Goal: Information Seeking & Learning: Learn about a topic

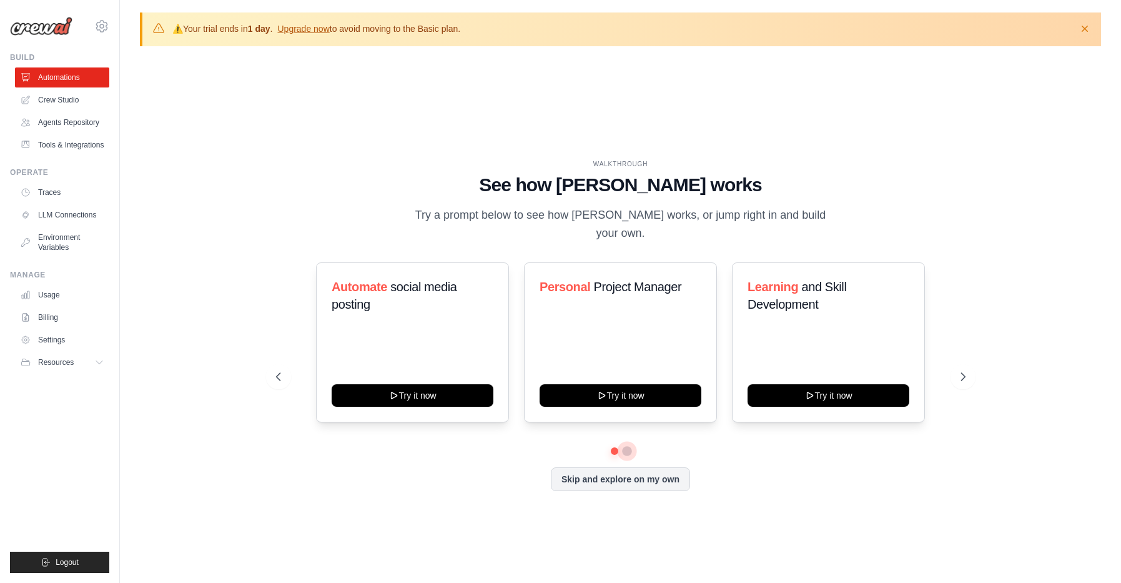
click at [622, 450] on button at bounding box center [627, 451] width 10 height 10
click at [614, 451] on button at bounding box center [613, 450] width 9 height 9
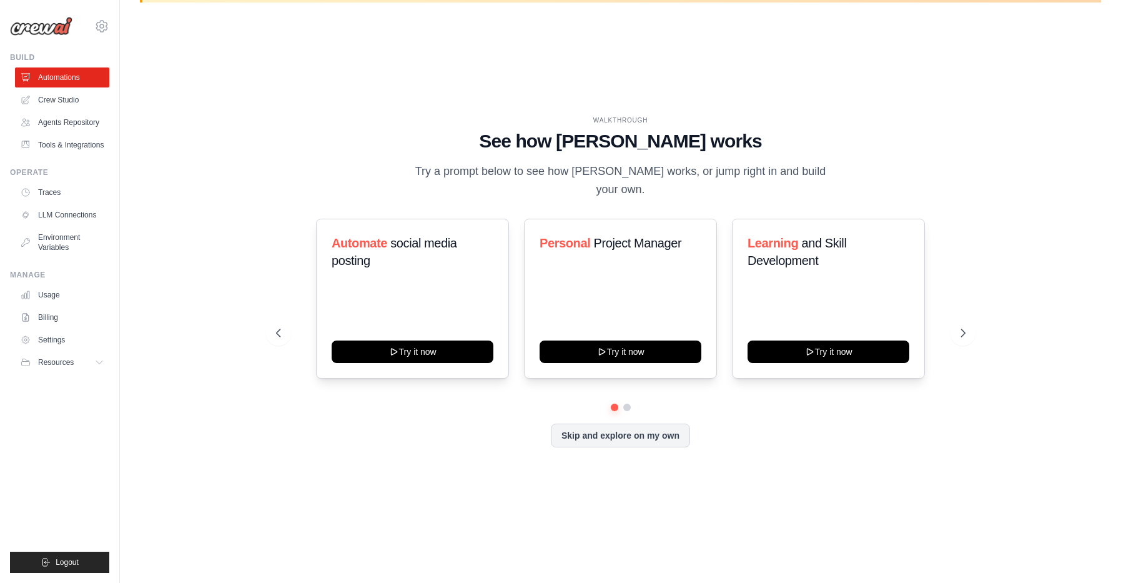
click at [963, 346] on div "Automate social media posting Try it now Personal Project Manager Try it now Le…" at bounding box center [620, 299] width 689 height 160
click at [963, 338] on icon at bounding box center [964, 333] width 12 height 12
click at [66, 101] on link "Crew Studio" at bounding box center [63, 100] width 94 height 20
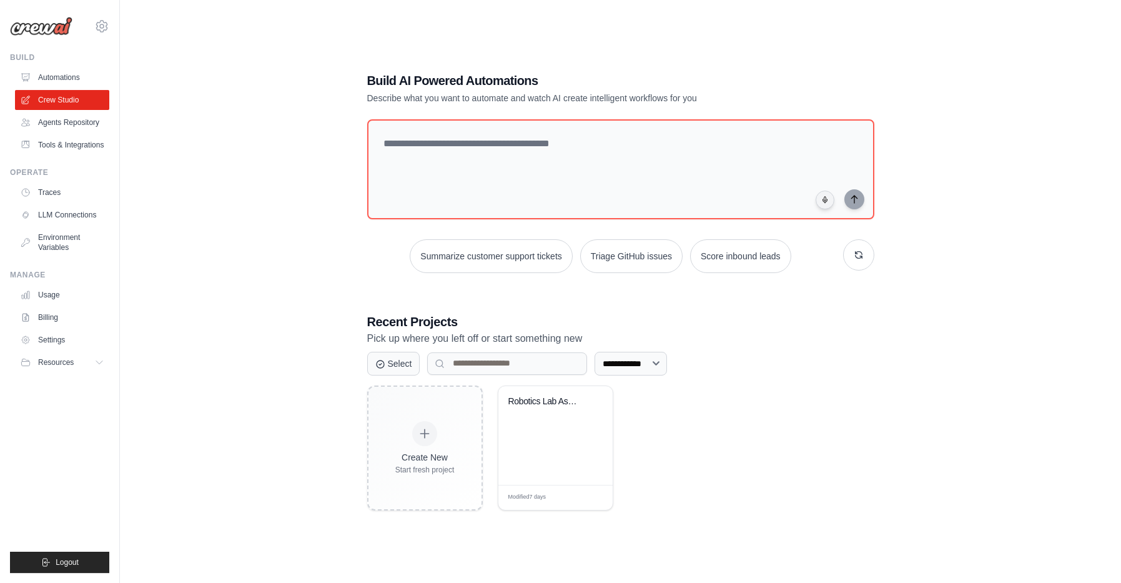
scroll to position [69, 0]
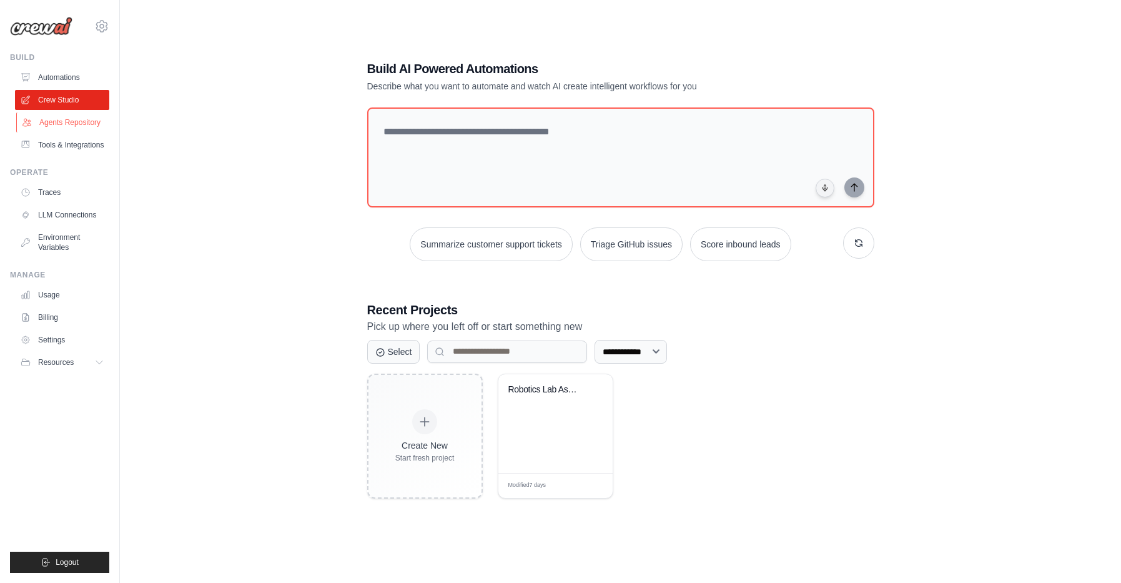
click at [37, 126] on link "Agents Repository" at bounding box center [63, 122] width 94 height 20
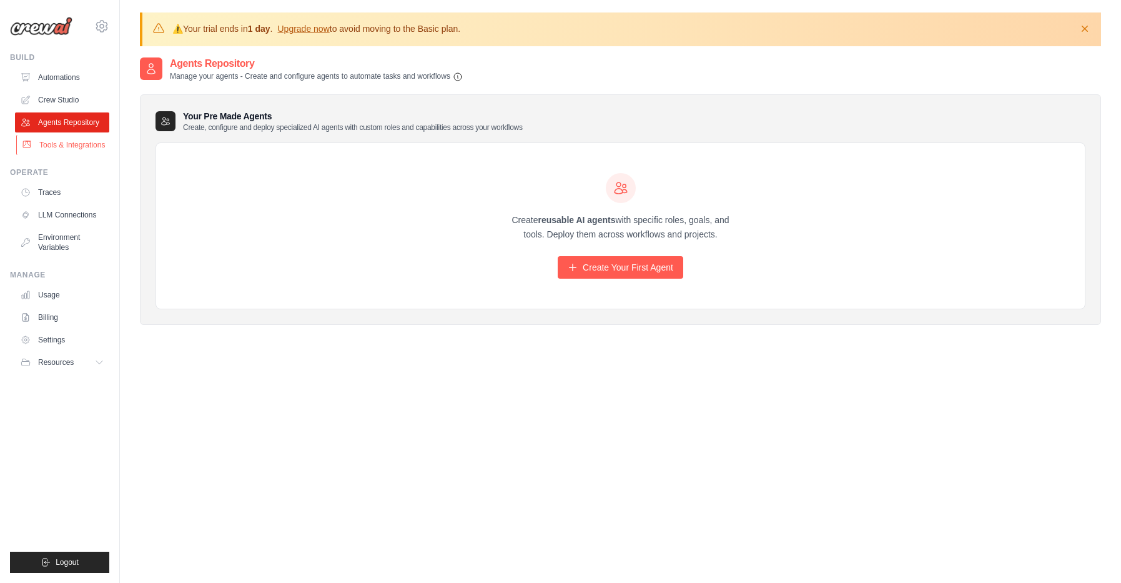
click at [36, 155] on link "Tools & Integrations" at bounding box center [63, 145] width 94 height 20
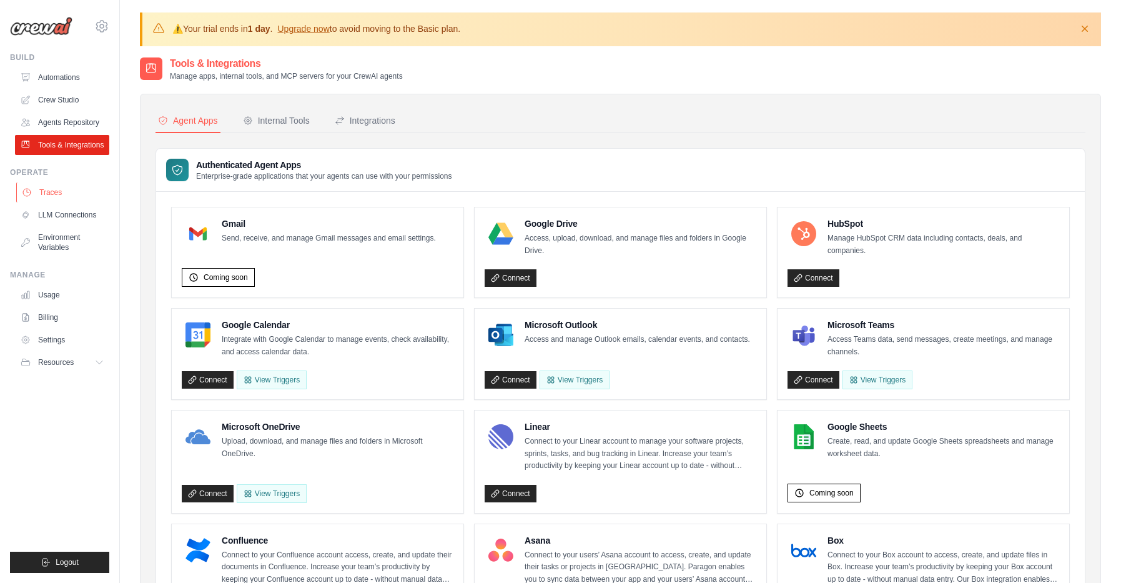
click at [49, 202] on link "Traces" at bounding box center [63, 192] width 94 height 20
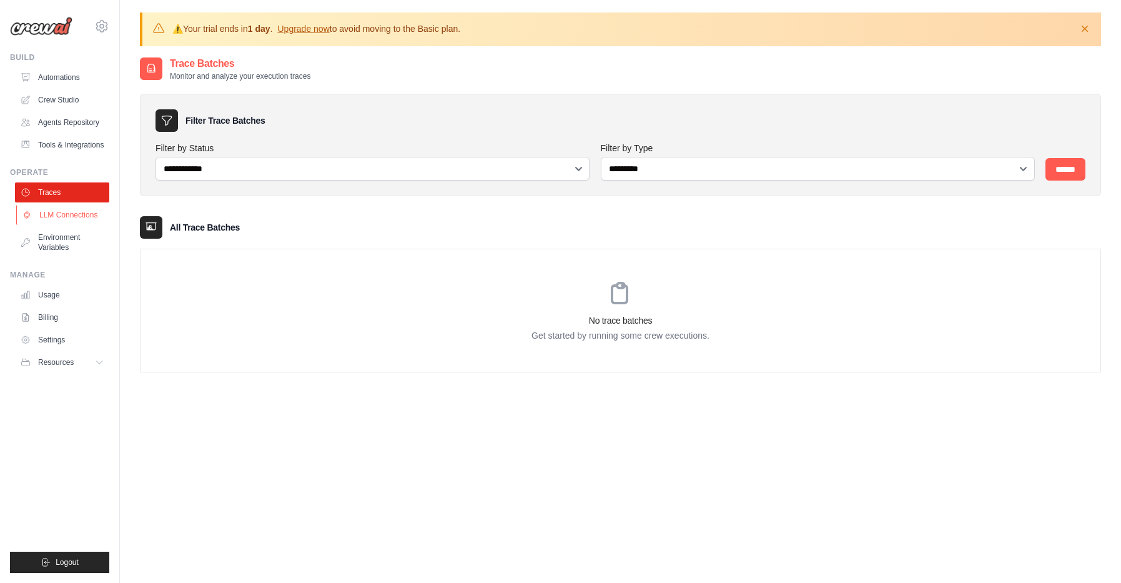
click at [53, 225] on link "LLM Connections" at bounding box center [63, 215] width 94 height 20
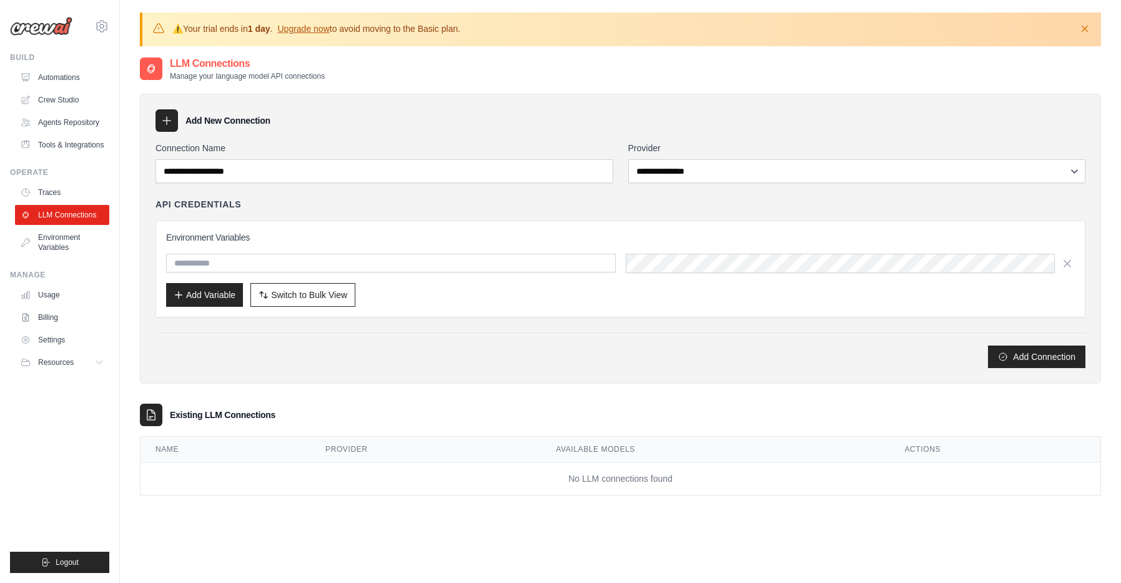
scroll to position [69, 0]
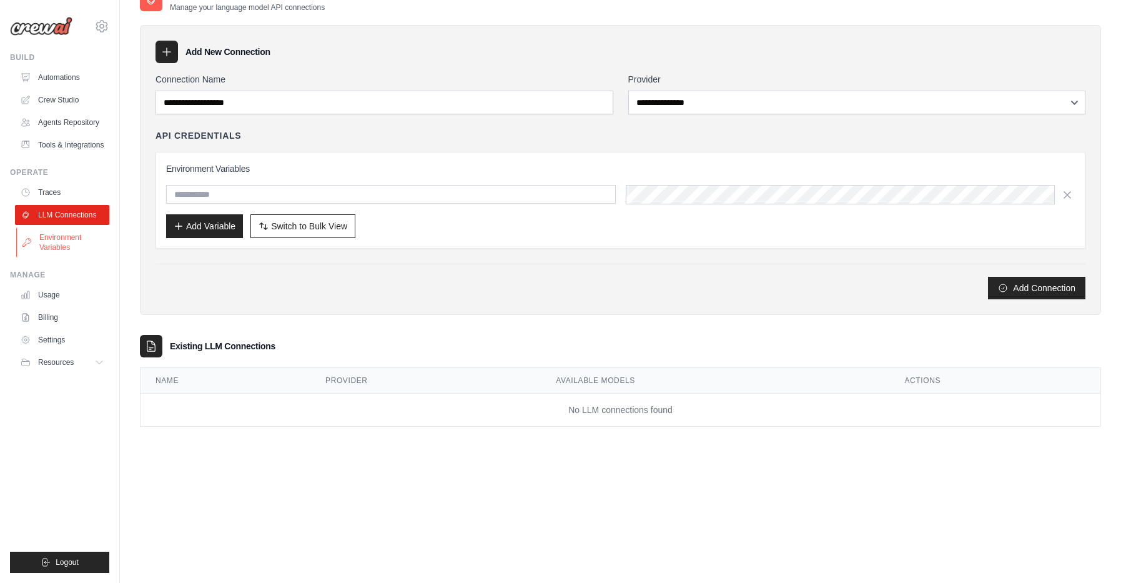
click at [76, 257] on link "Environment Variables" at bounding box center [63, 242] width 94 height 30
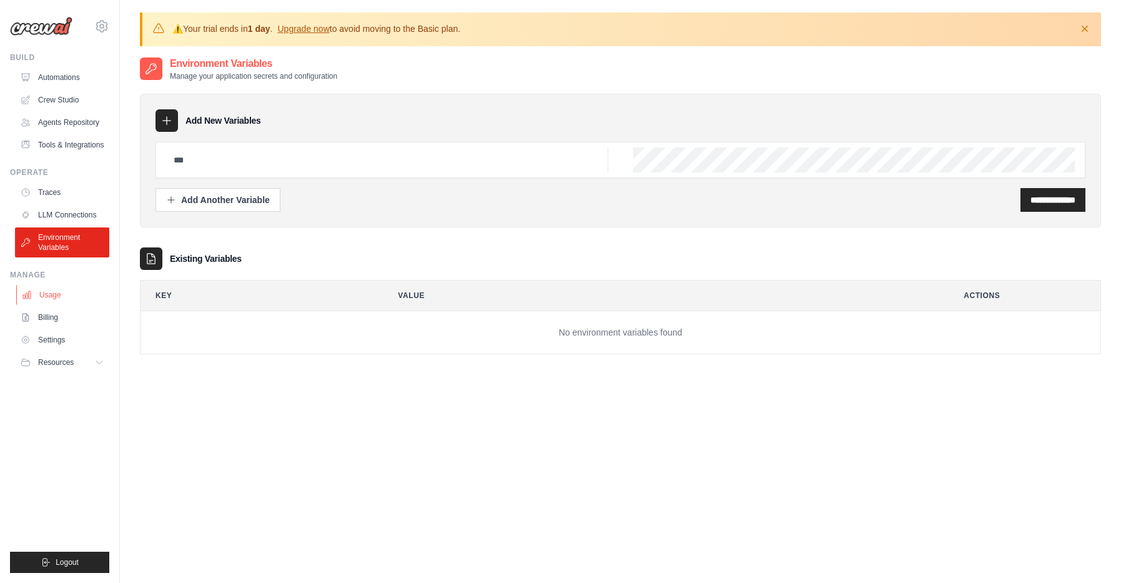
click at [66, 305] on link "Usage" at bounding box center [63, 295] width 94 height 20
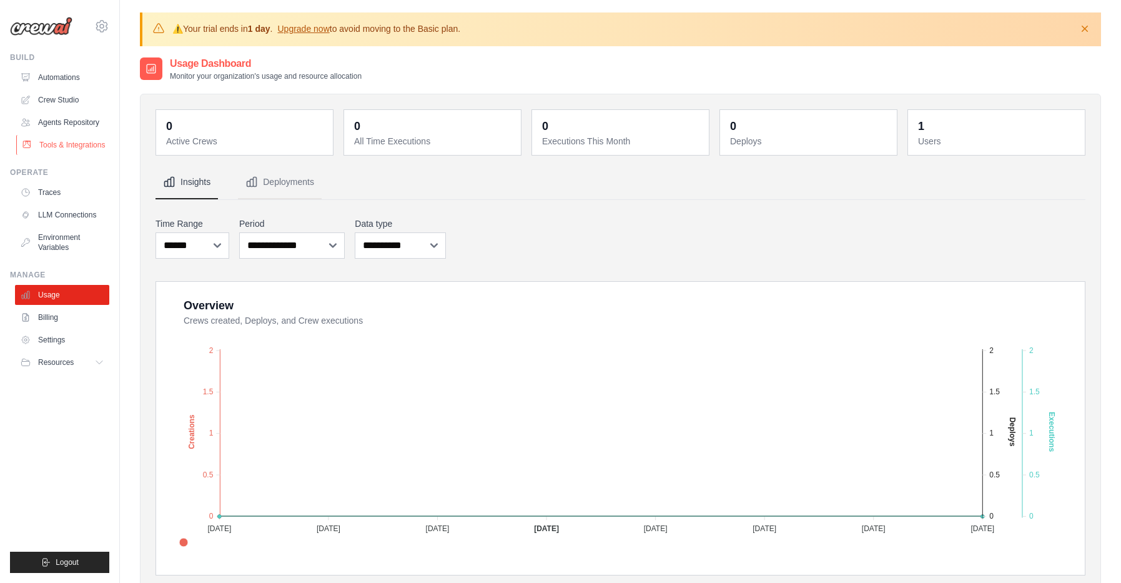
click at [81, 154] on link "Tools & Integrations" at bounding box center [63, 145] width 94 height 20
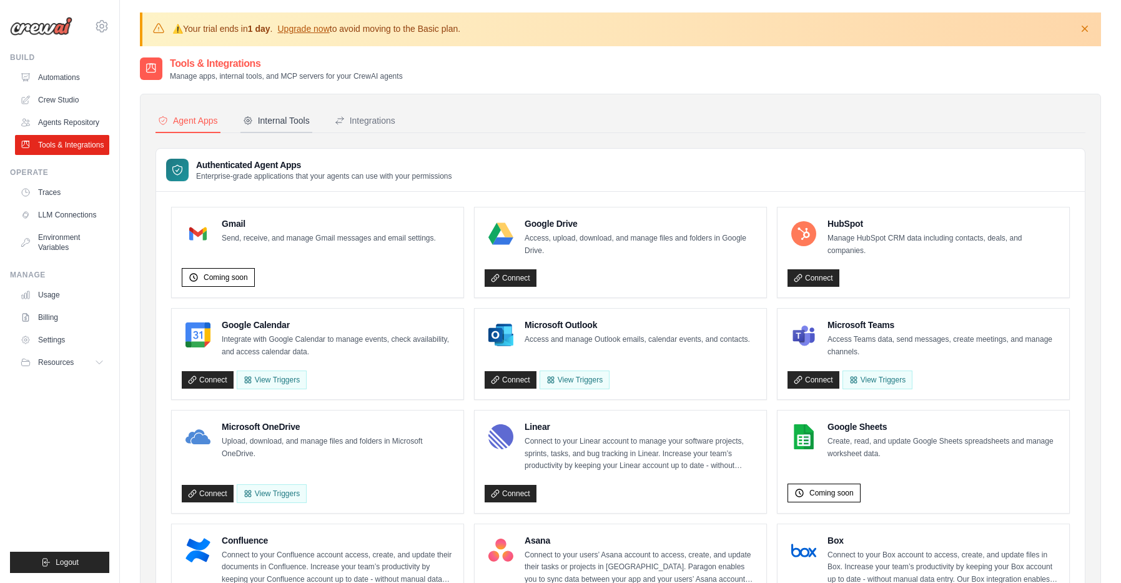
click at [285, 115] on div "Internal Tools" at bounding box center [276, 120] width 67 height 12
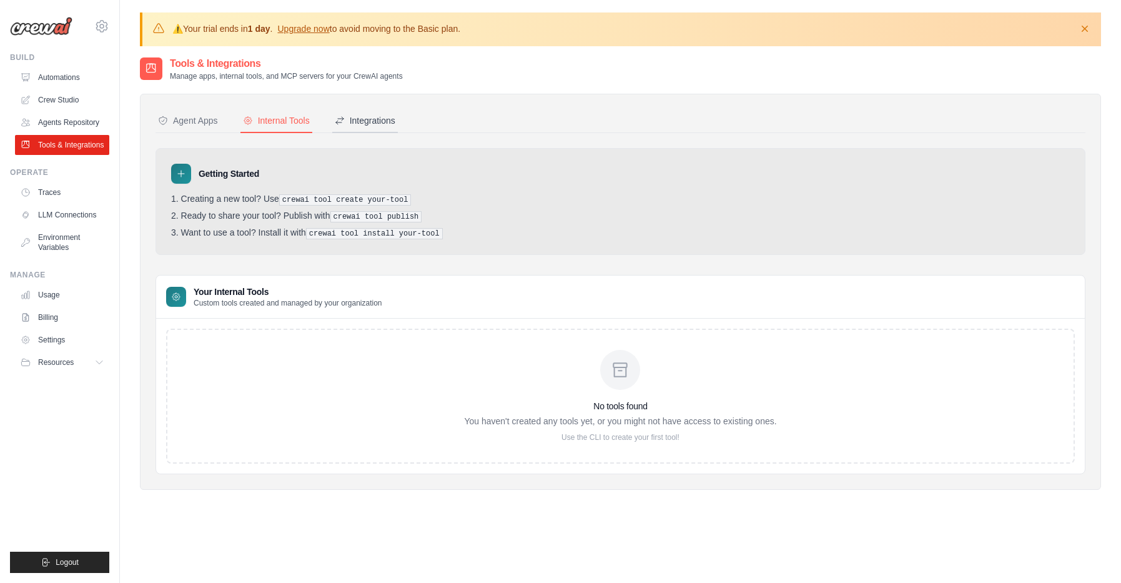
click at [360, 121] on div "Integrations" at bounding box center [365, 120] width 61 height 12
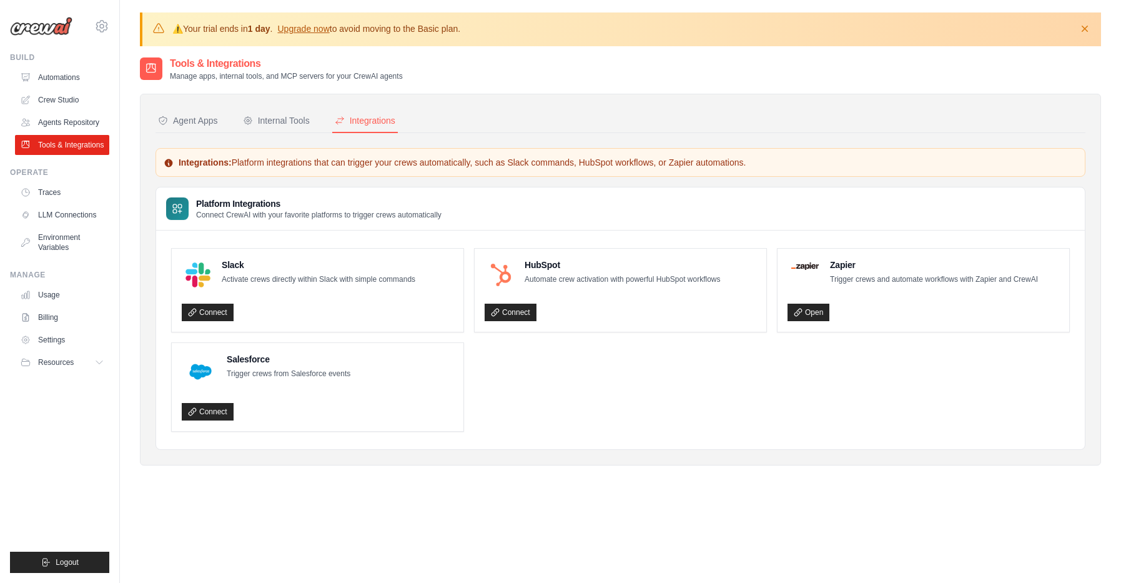
click at [228, 116] on nav "Agent Apps Internal Tools Integrations" at bounding box center [620, 121] width 930 height 24
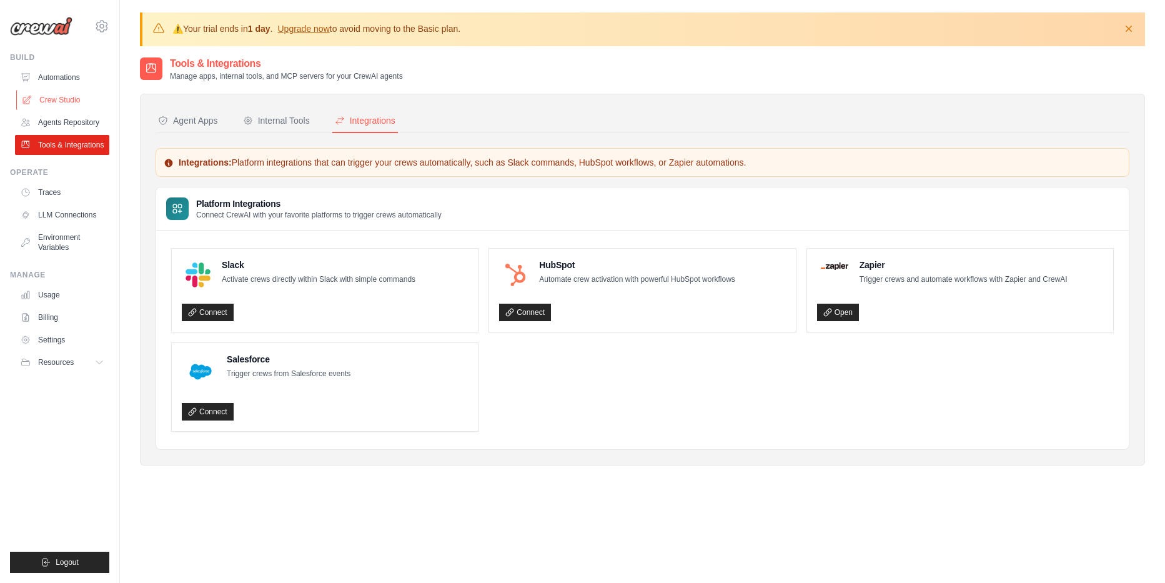
click at [41, 99] on link "Crew Studio" at bounding box center [63, 100] width 94 height 20
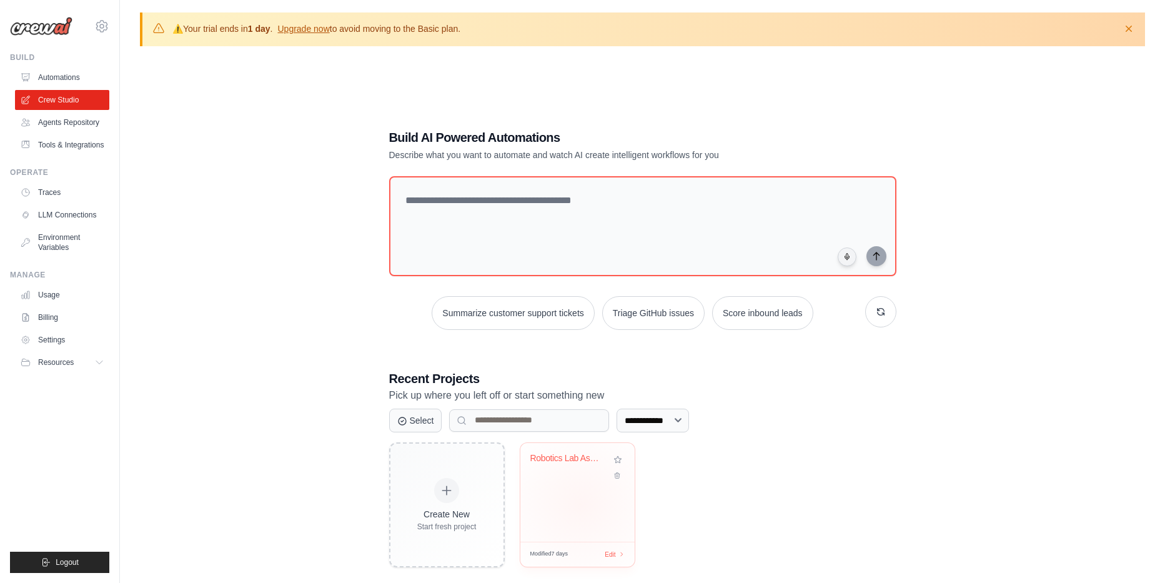
click at [581, 502] on div "Robotics Lab Assistant" at bounding box center [577, 492] width 114 height 99
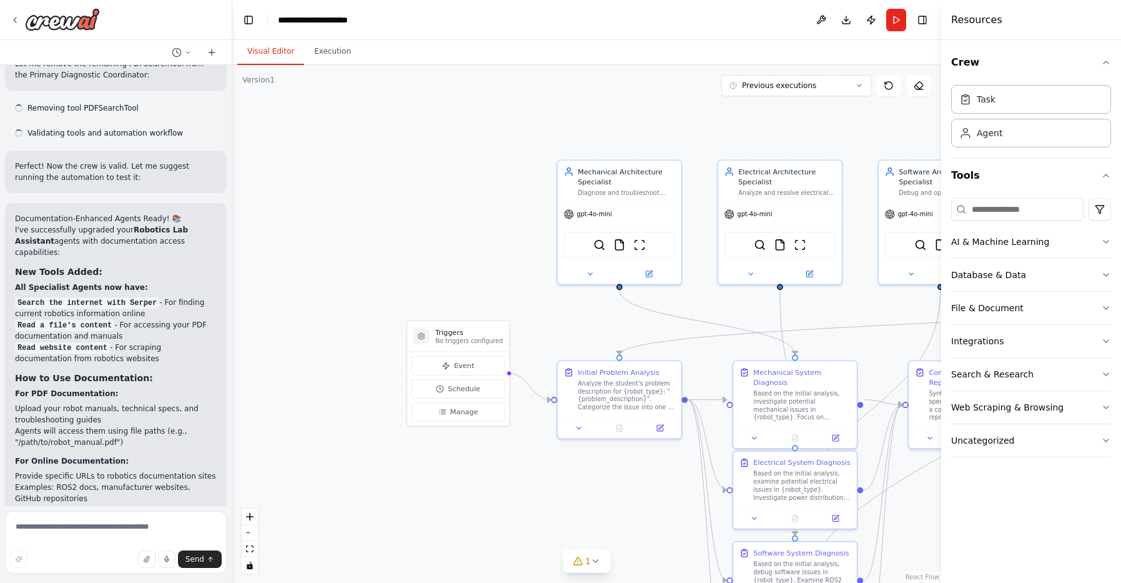
scroll to position [4324, 0]
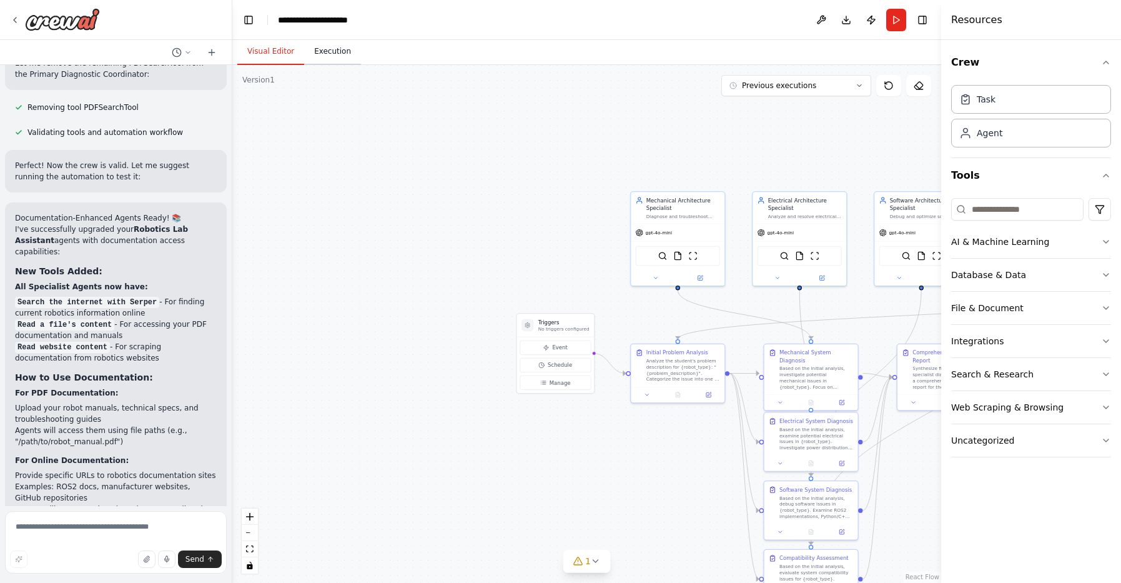
click at [326, 53] on button "Execution" at bounding box center [332, 52] width 57 height 26
click at [280, 57] on button "Visual Editor" at bounding box center [270, 52] width 67 height 26
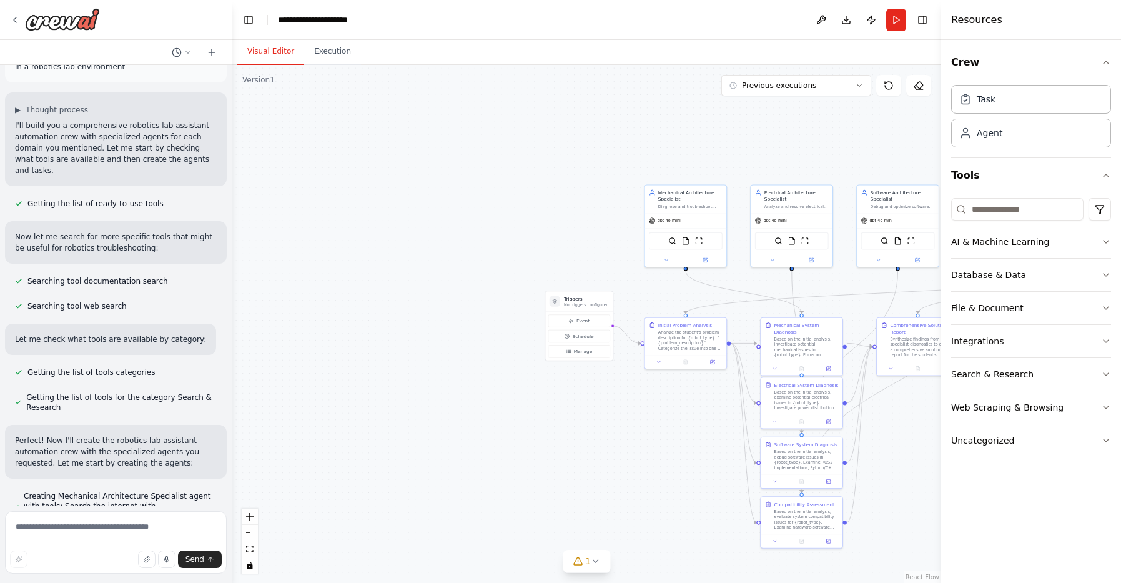
scroll to position [0, 0]
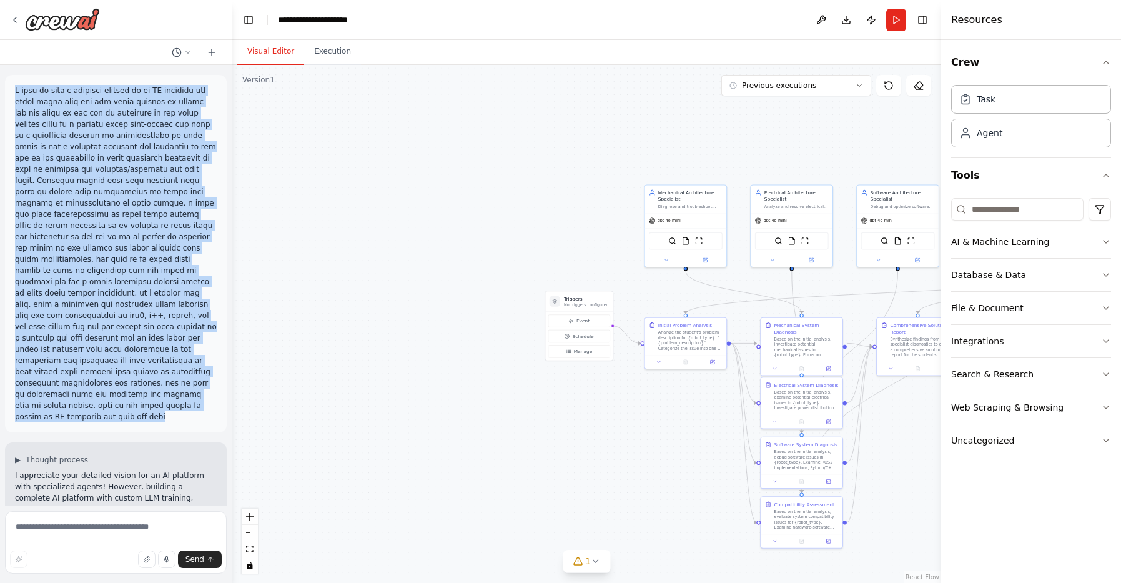
drag, startPoint x: 15, startPoint y: 89, endPoint x: 162, endPoint y: 372, distance: 318.7
click at [162, 372] on p at bounding box center [116, 253] width 202 height 337
copy p "I want to make a tailored version of an AI platform for users where they can as…"
